Goal: Transaction & Acquisition: Purchase product/service

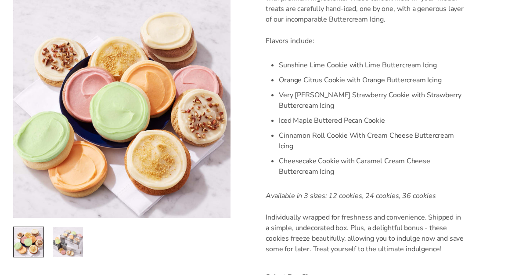
scroll to position [281, 0]
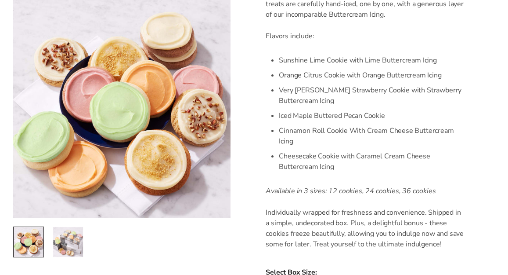
click at [61, 242] on img "2 / 2" at bounding box center [68, 242] width 30 height 30
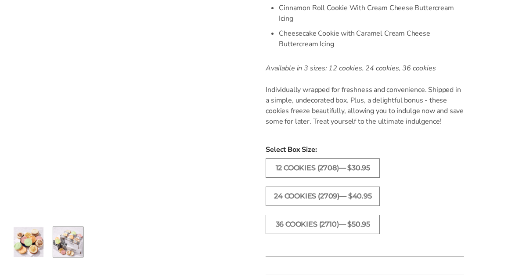
scroll to position [407, 0]
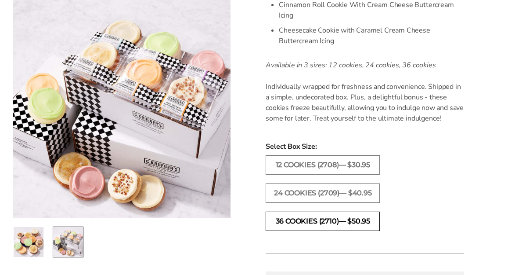
click at [306, 223] on label "36 COOKIES (2710)— $50.95" at bounding box center [323, 220] width 114 height 19
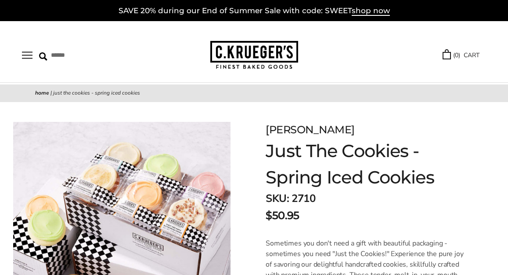
click at [236, 46] on img at bounding box center [255, 55] width 88 height 29
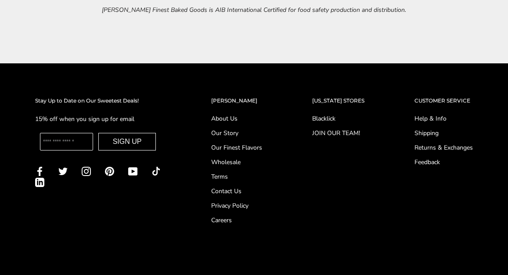
scroll to position [3291, 0]
